Goal: Check status

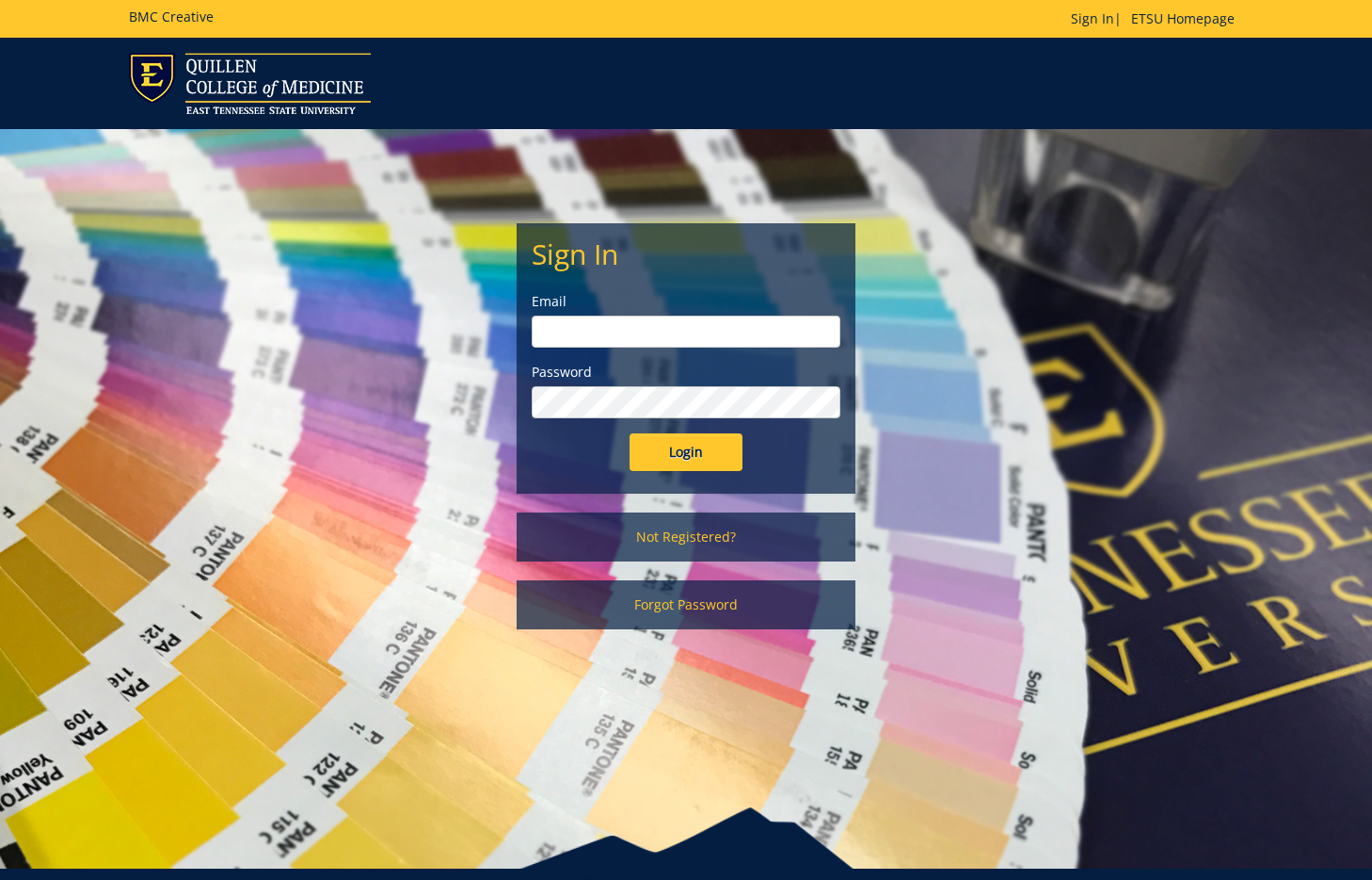
click at [654, 336] on input "email" at bounding box center [686, 331] width 308 height 32
type input "[EMAIL_ADDRESS][DOMAIN_NAME]"
click at [682, 475] on div "Sign In Email woodwardsc@etsu.edu Password Login" at bounding box center [686, 358] width 337 height 269
click at [682, 468] on input "Login" at bounding box center [686, 452] width 113 height 38
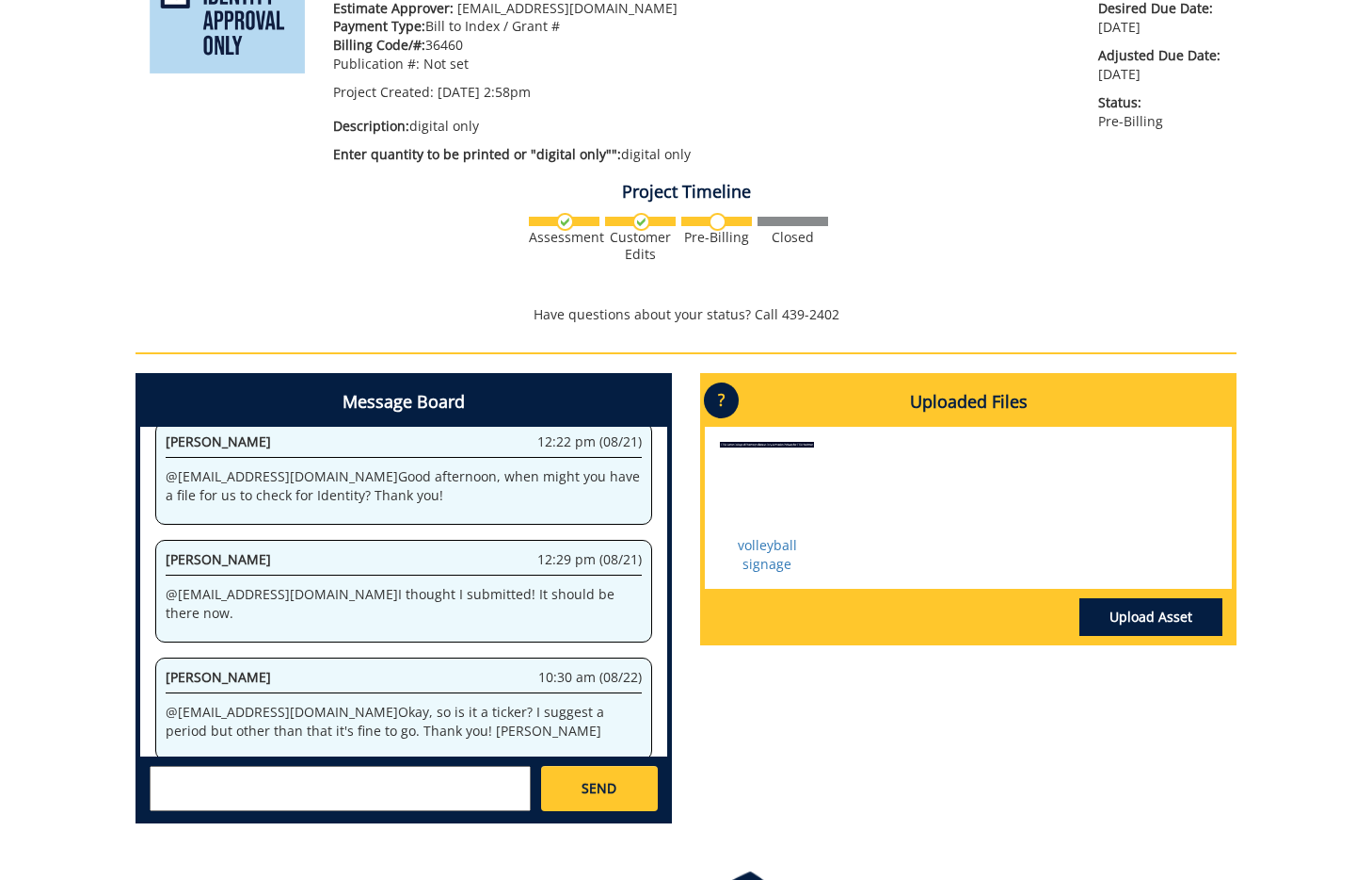
scroll to position [339, 0]
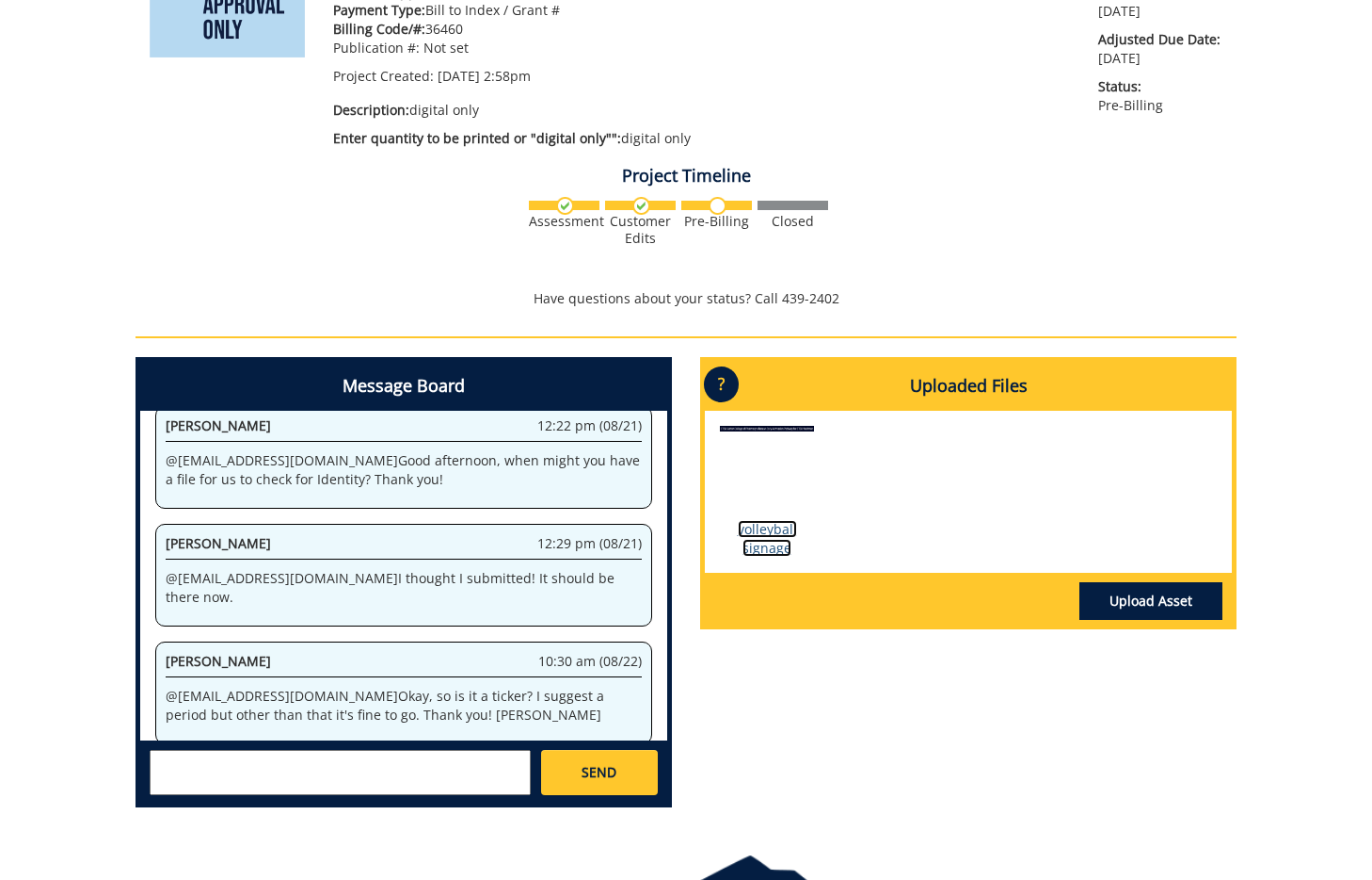
click at [741, 525] on link "volleyball signage" at bounding box center [768, 538] width 60 height 37
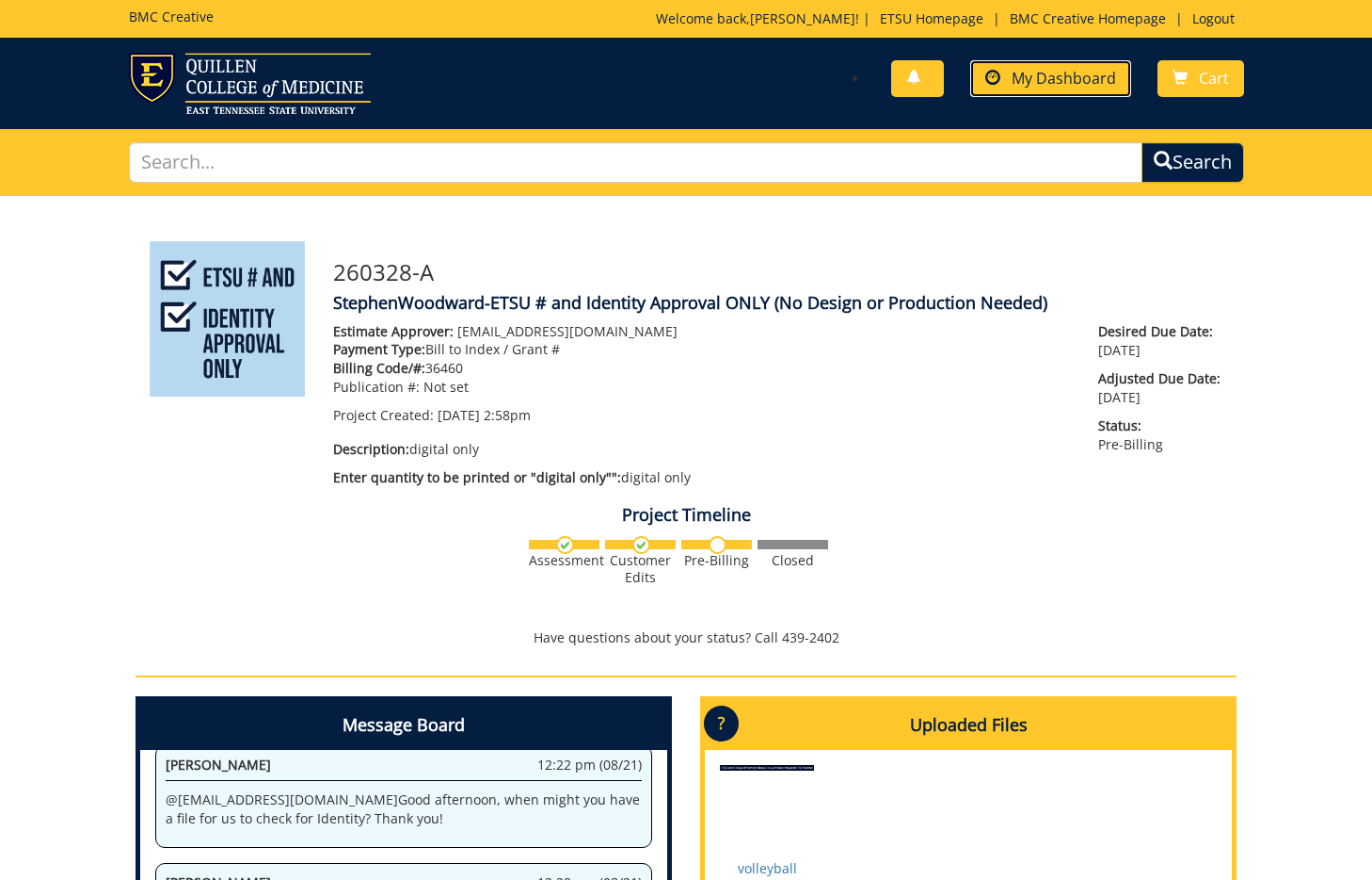
click at [1075, 81] on span "My Dashboard" at bounding box center [1064, 78] width 104 height 21
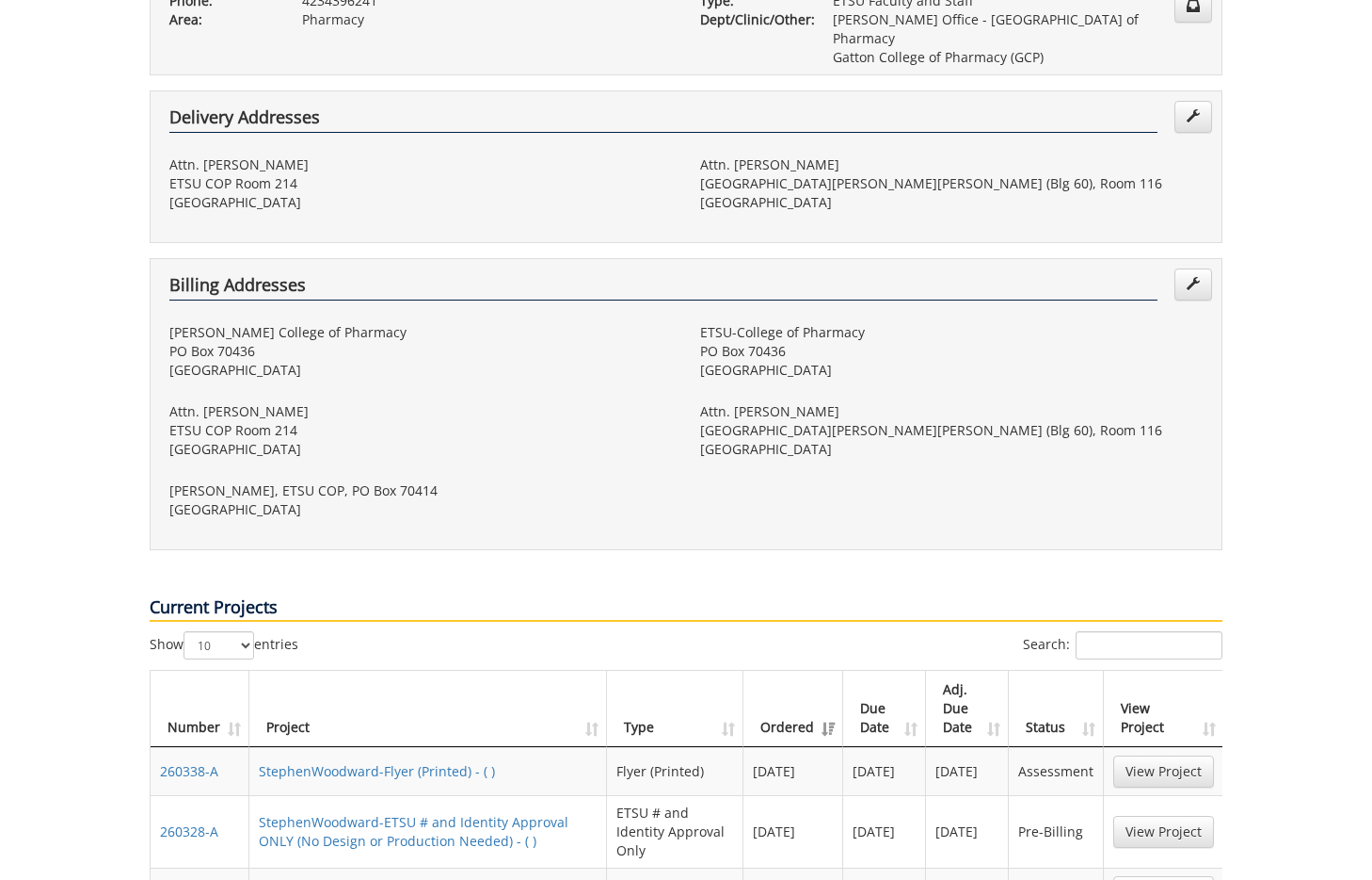
scroll to position [622, 0]
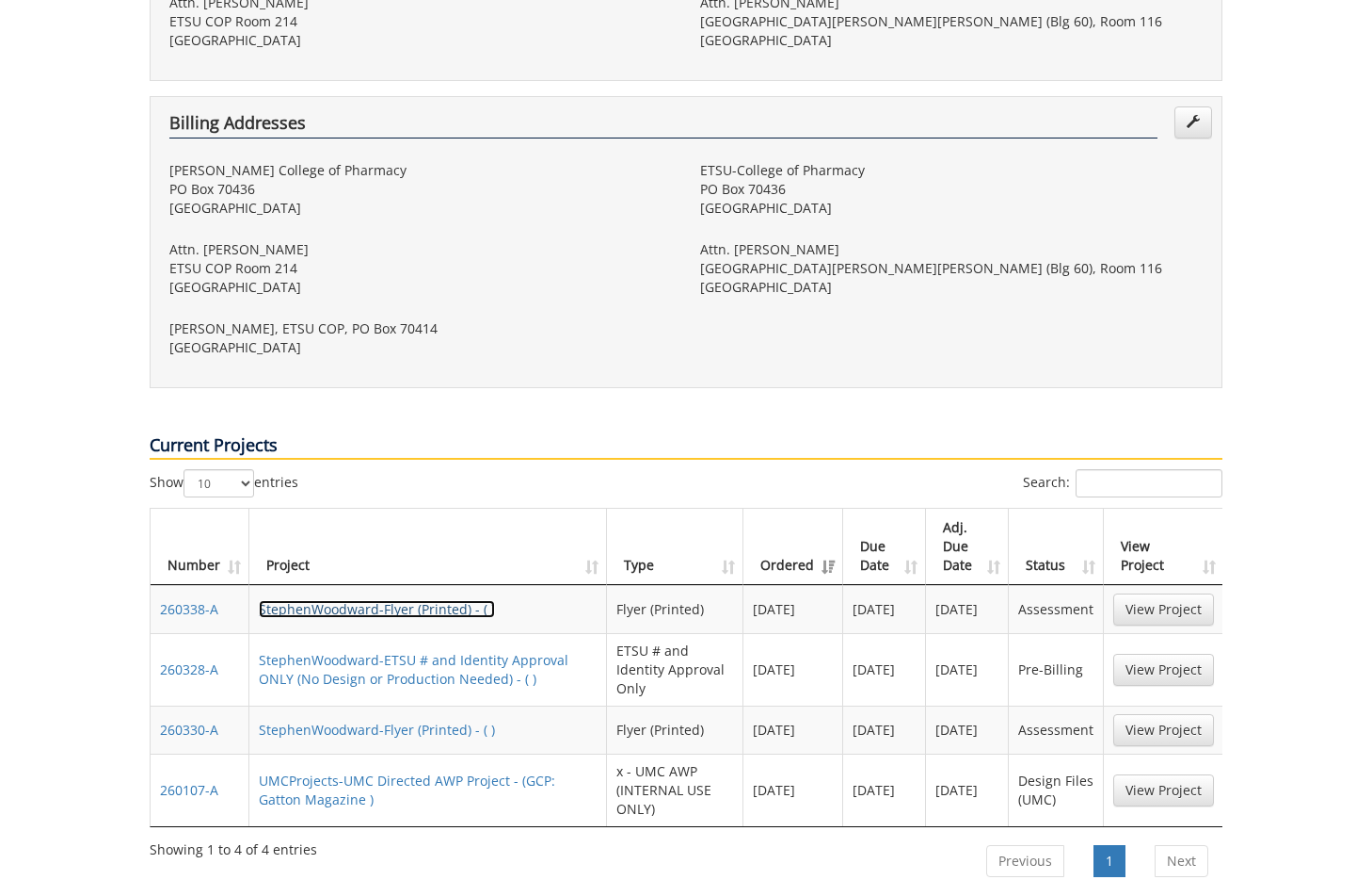
click at [339, 600] on link "StephenWoodward-Flyer (Printed) - ( )" at bounding box center [376, 609] width 236 height 18
